Goal: Task Accomplishment & Management: Manage account settings

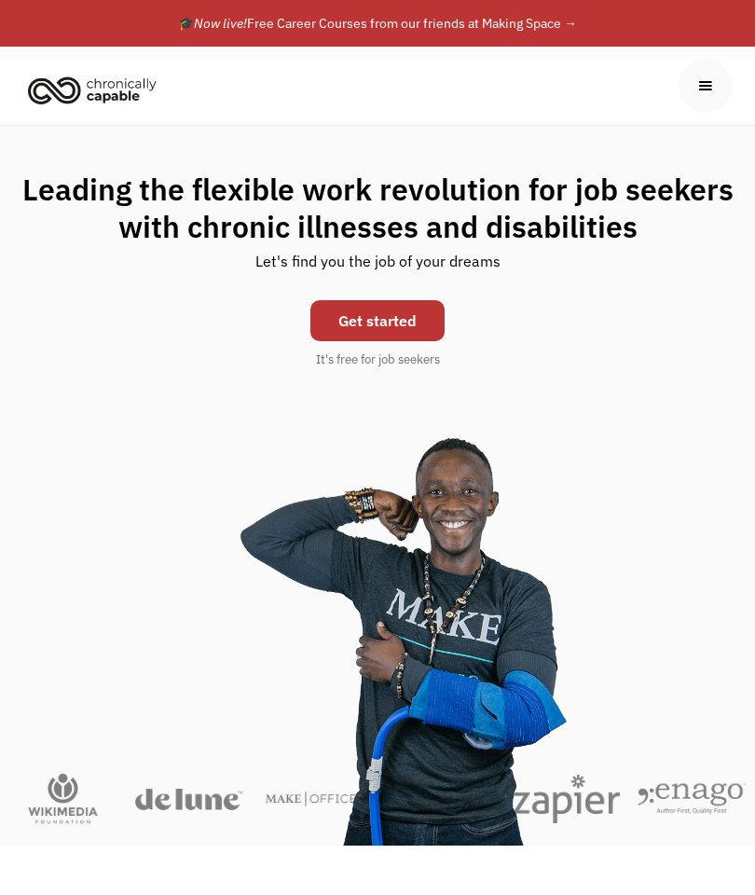
click at [695, 89] on div "menu" at bounding box center [705, 85] width 21 height 21
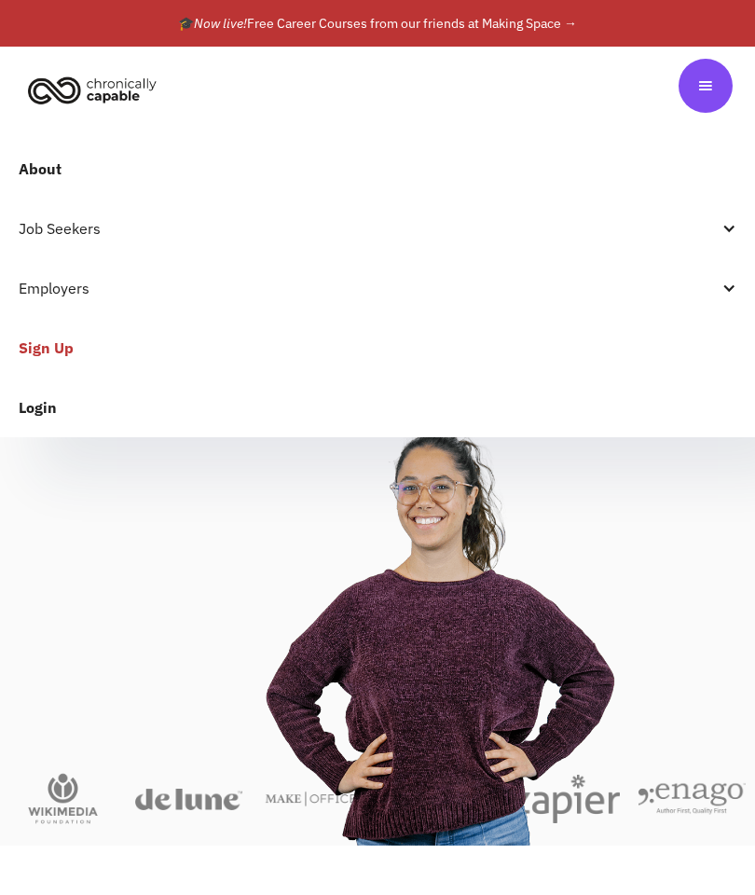
click at [42, 405] on link "Login" at bounding box center [377, 407] width 755 height 60
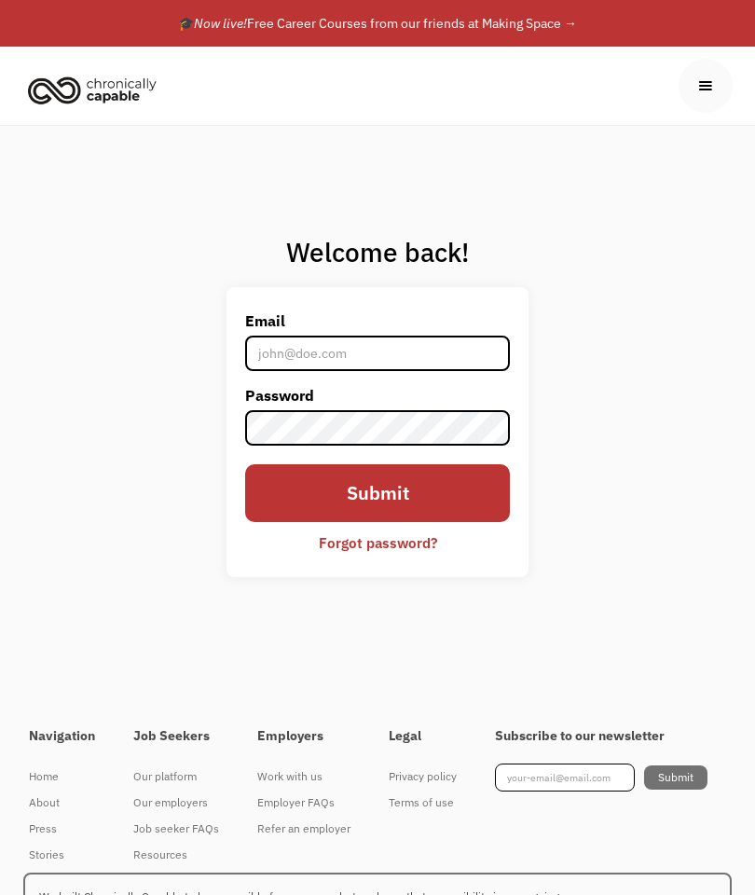
click at [280, 335] on input "Email" at bounding box center [377, 352] width 265 height 35
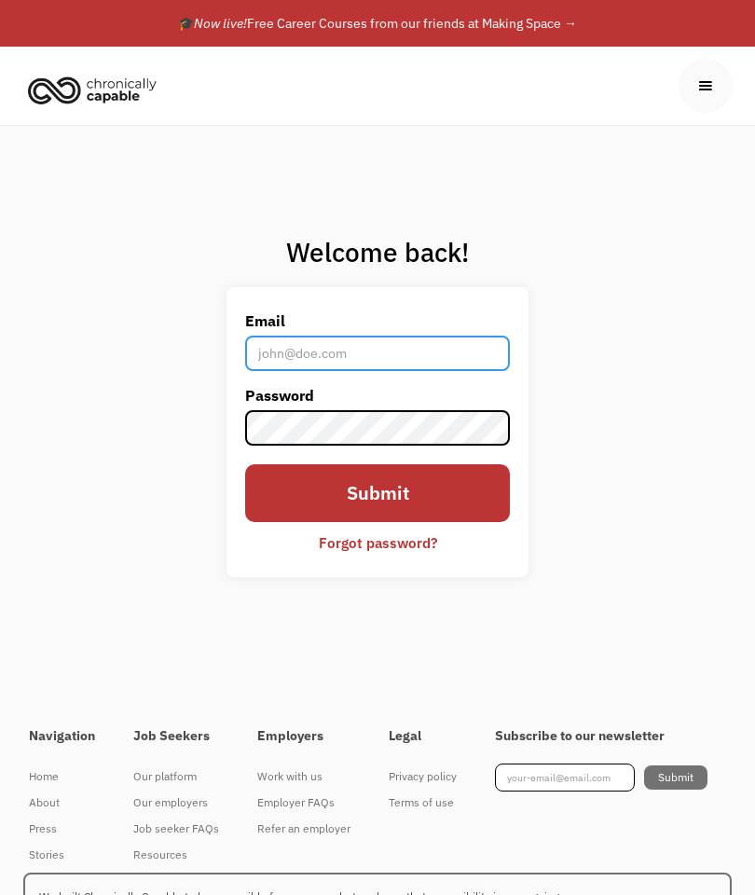
click at [286, 350] on input "Email" at bounding box center [377, 352] width 265 height 35
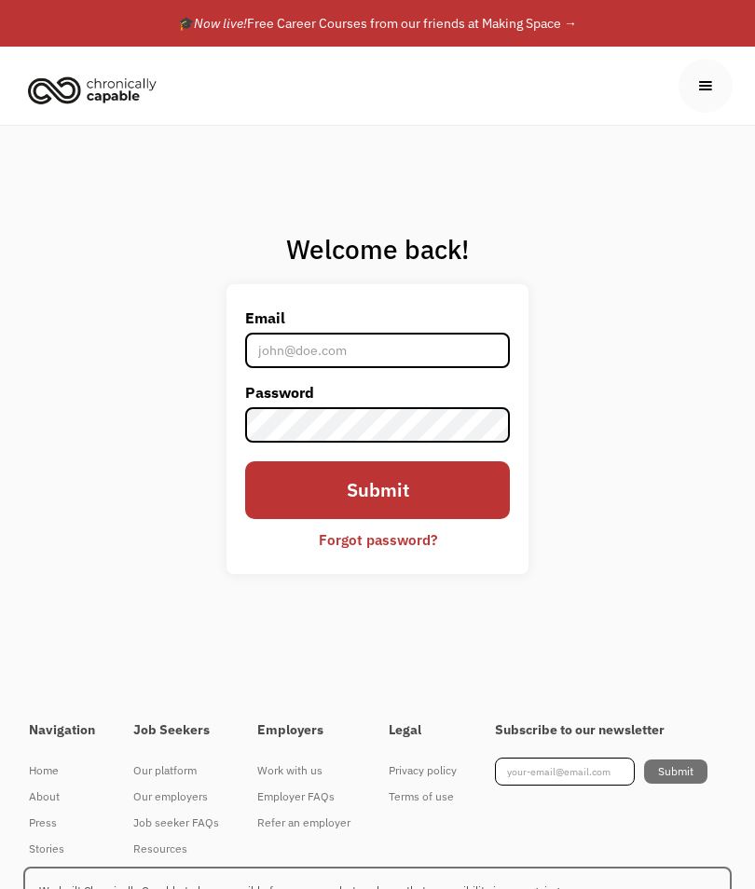
type input "[EMAIL_ADDRESS][DOMAIN_NAME]"
click at [342, 536] on div "Forgot password?" at bounding box center [378, 539] width 118 height 22
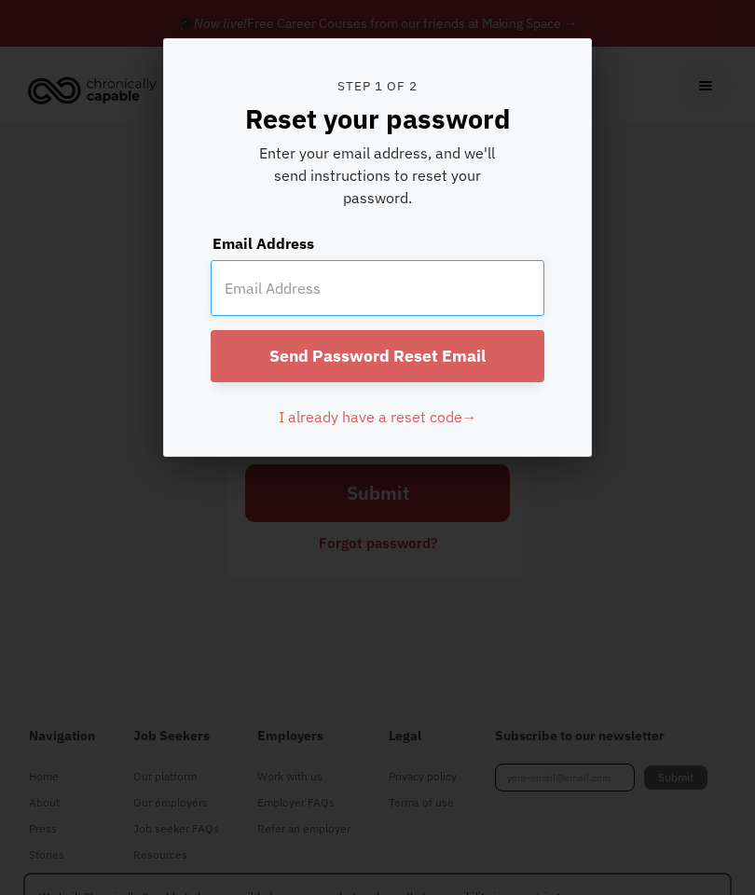
click at [260, 298] on input "email" at bounding box center [378, 288] width 334 height 56
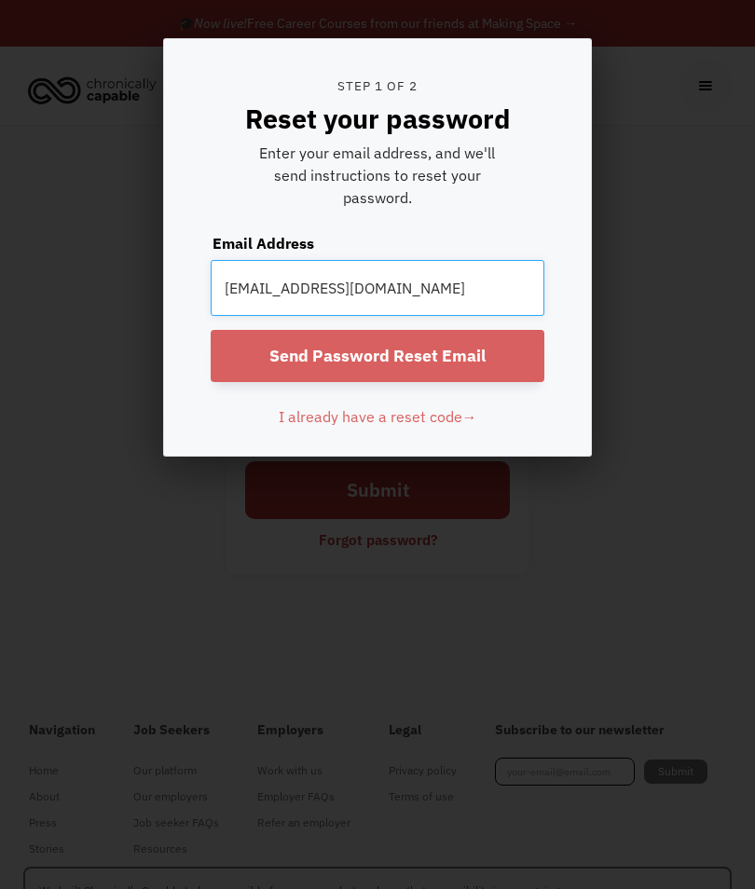
type input "thomascspohn@gmail.com"
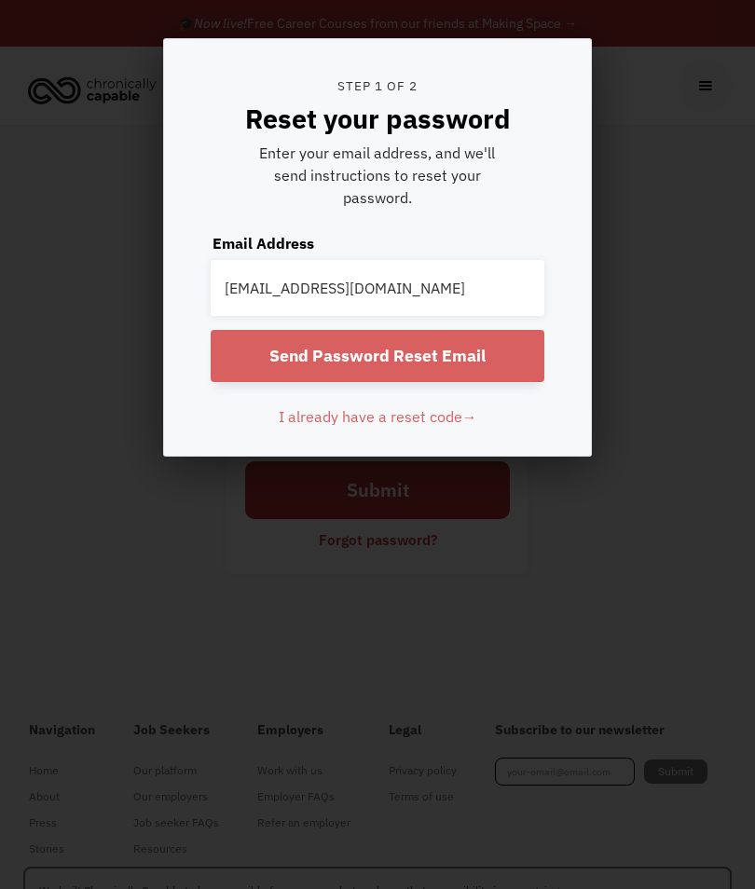
click at [272, 360] on input "Send Password Reset Email" at bounding box center [378, 356] width 334 height 52
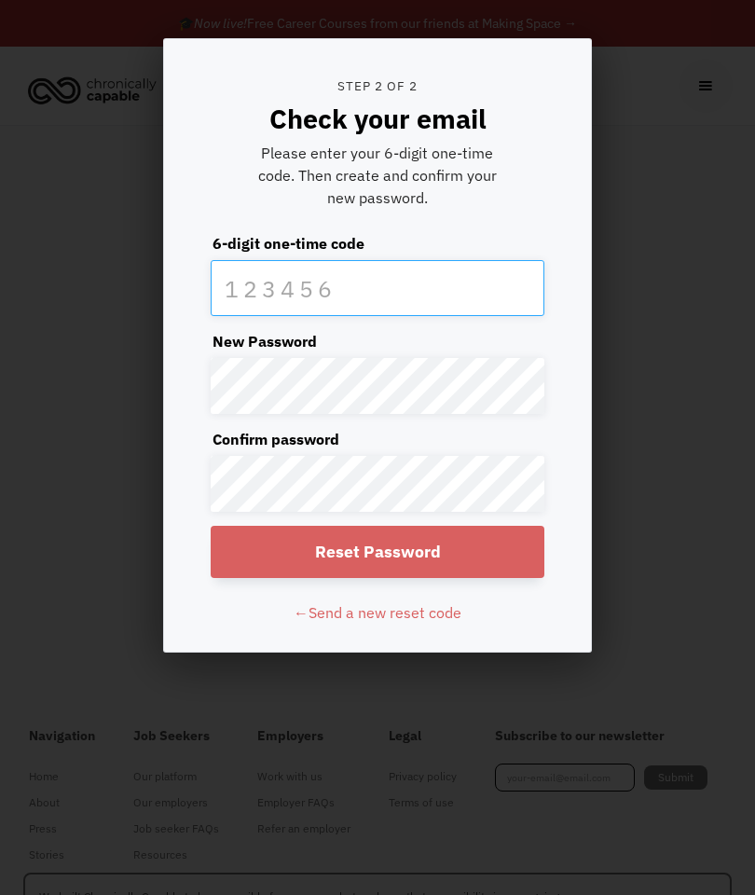
click at [241, 282] on input "text" at bounding box center [378, 288] width 334 height 56
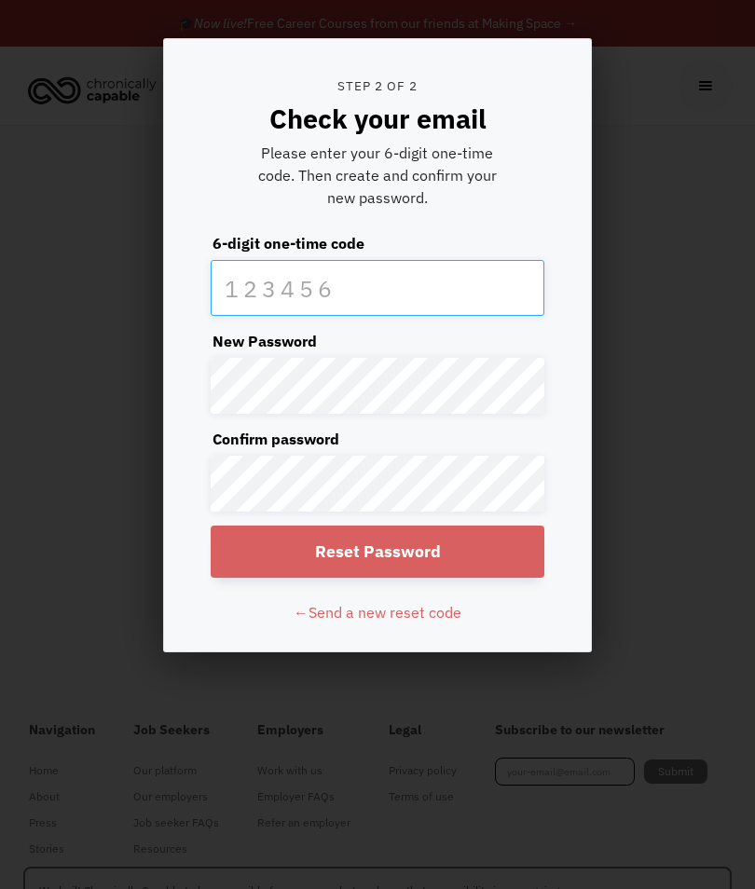
click at [244, 285] on input "text" at bounding box center [378, 288] width 334 height 56
type input "576118"
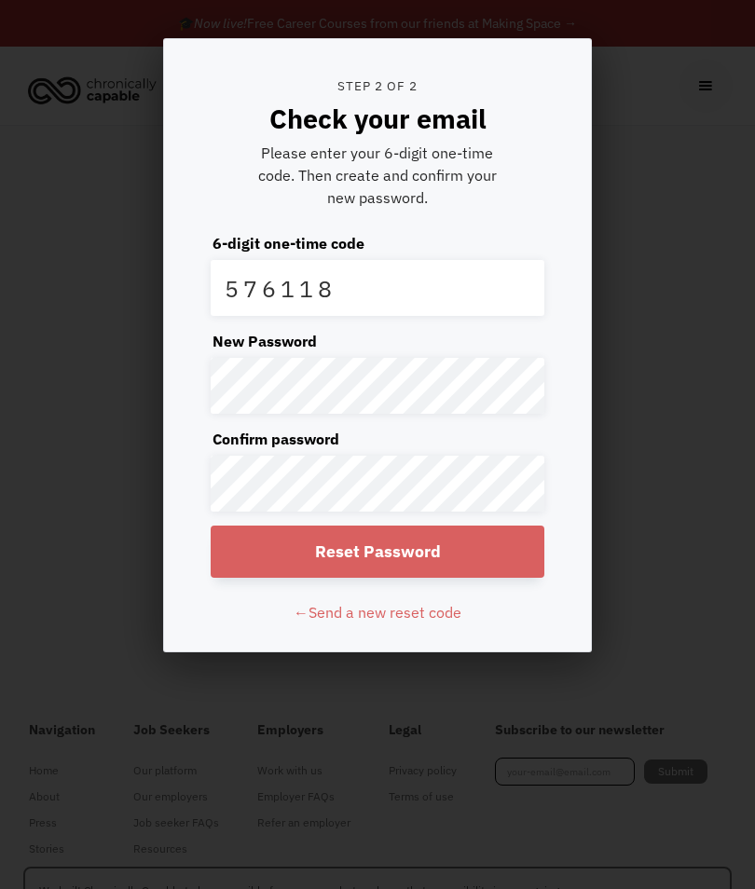
click at [238, 545] on input "Reset Password" at bounding box center [378, 552] width 334 height 52
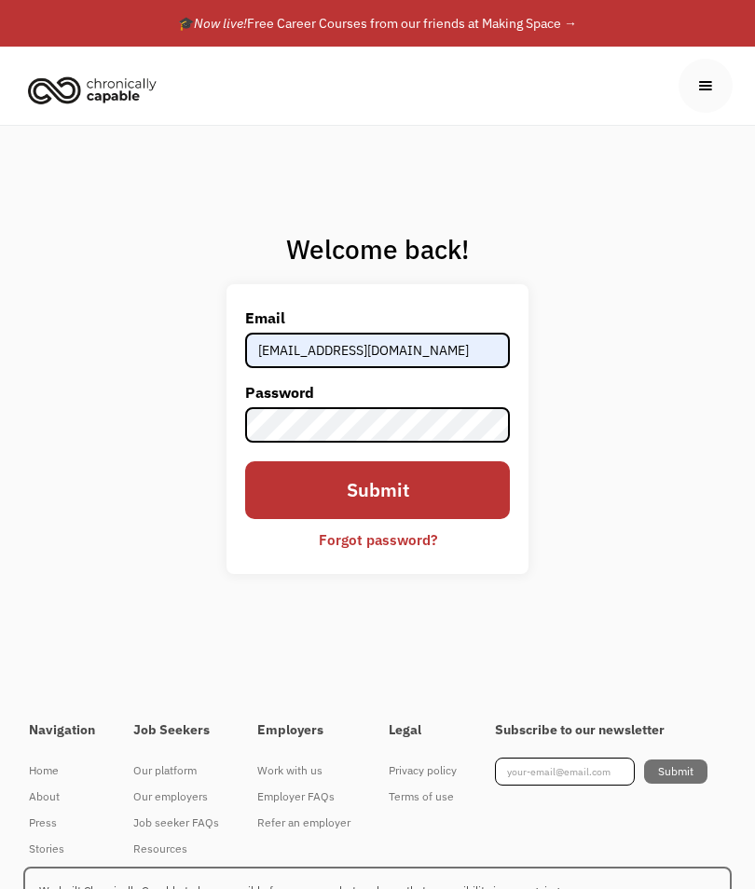
click at [280, 501] on input "Submit" at bounding box center [377, 490] width 265 height 58
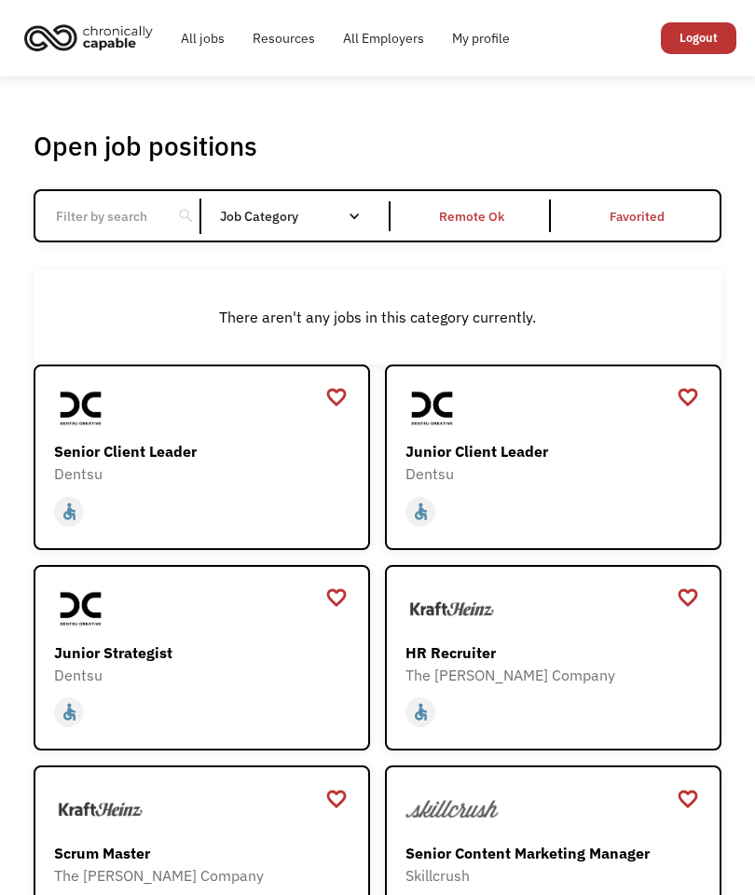
click at [485, 212] on div "Remote Ok" at bounding box center [471, 216] width 65 height 22
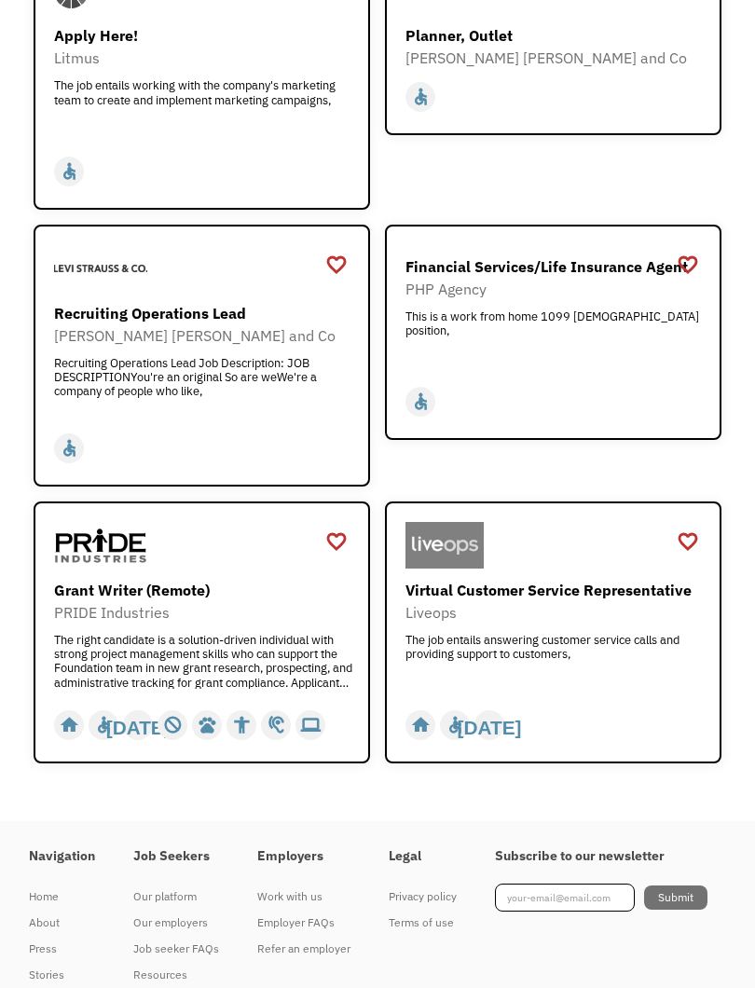
scroll to position [4124, 0]
click at [621, 579] on div "Virtual Customer Service Representative" at bounding box center [555, 590] width 300 height 22
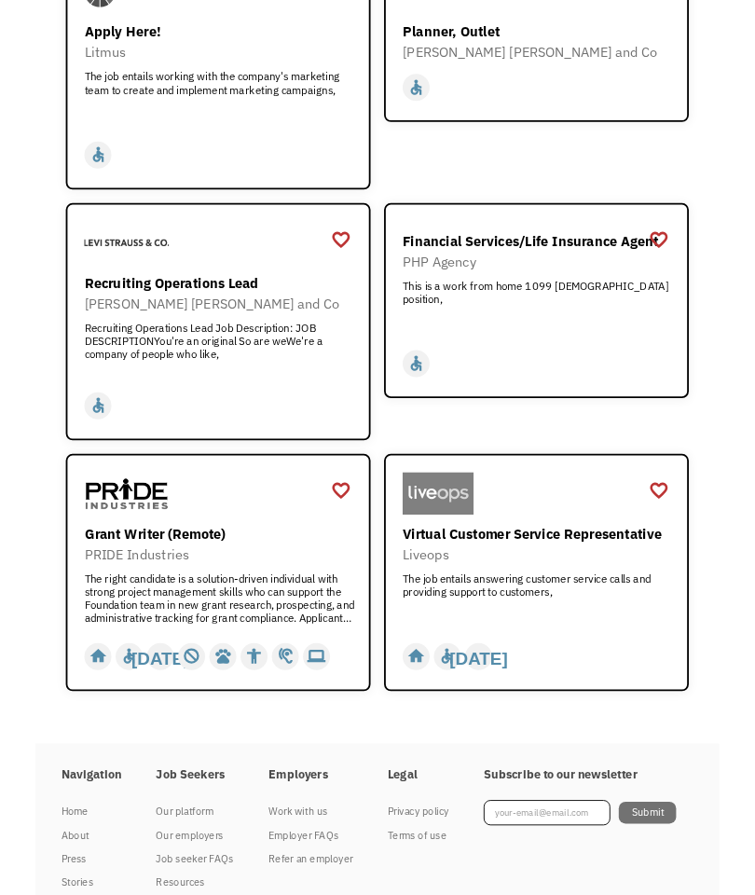
scroll to position [4176, 0]
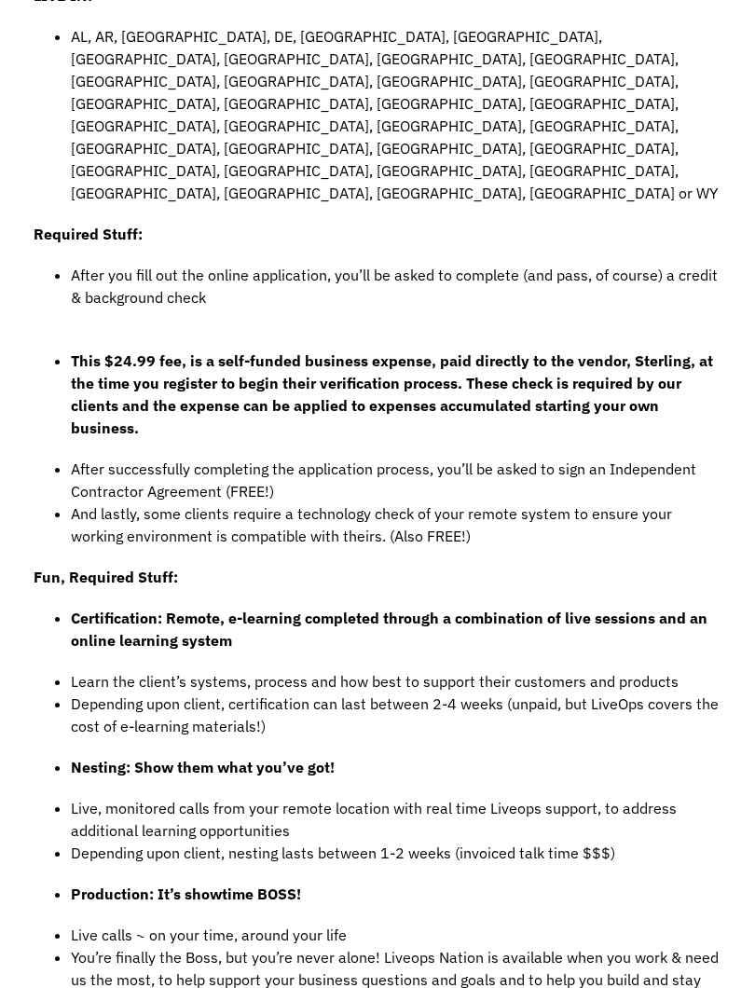
scroll to position [1201, 0]
